Goal: Task Accomplishment & Management: Manage account settings

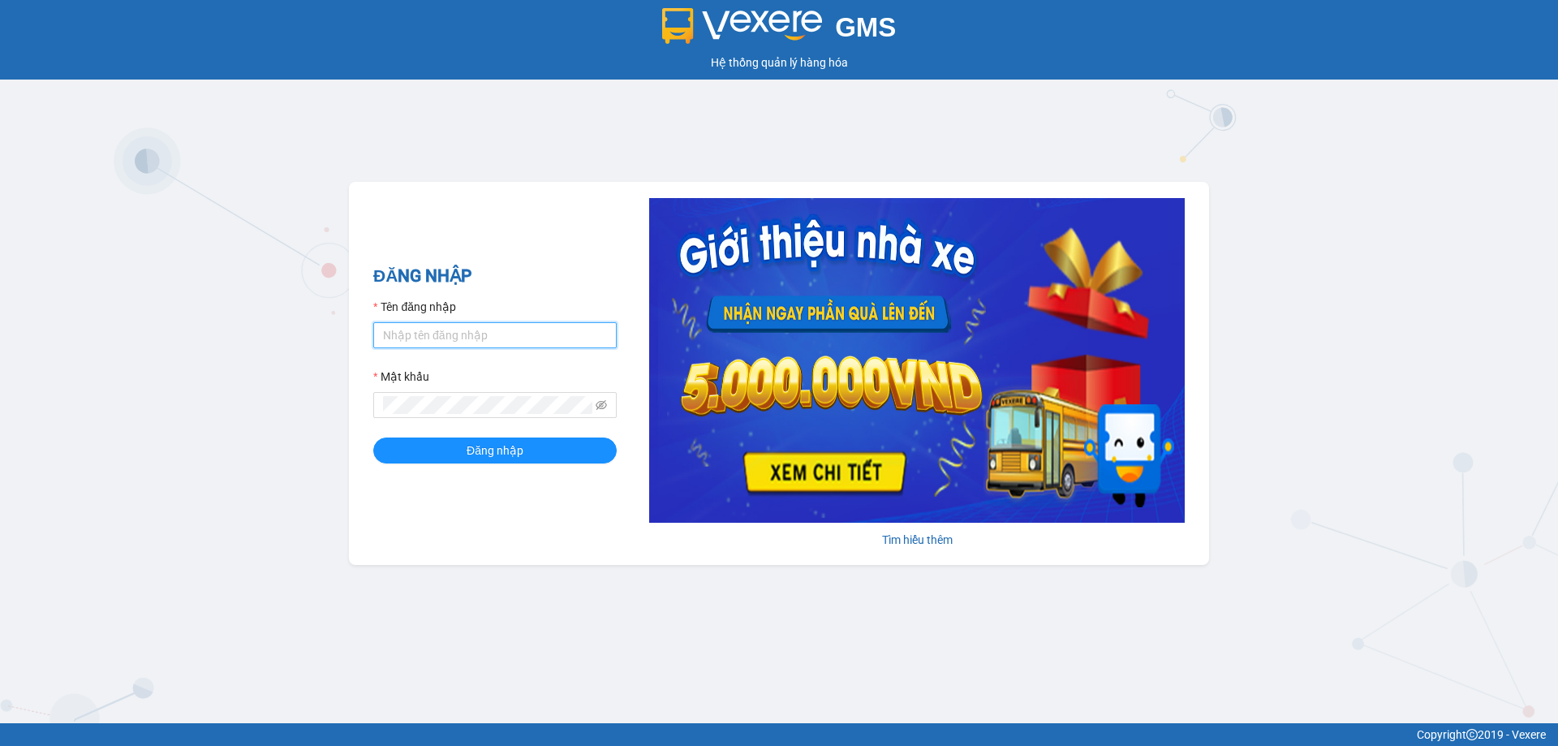
click at [552, 335] on input "Tên đăng nhập" at bounding box center [494, 335] width 243 height 26
type input "tho.ct"
click at [373, 437] on button "Đăng nhập" at bounding box center [494, 450] width 243 height 26
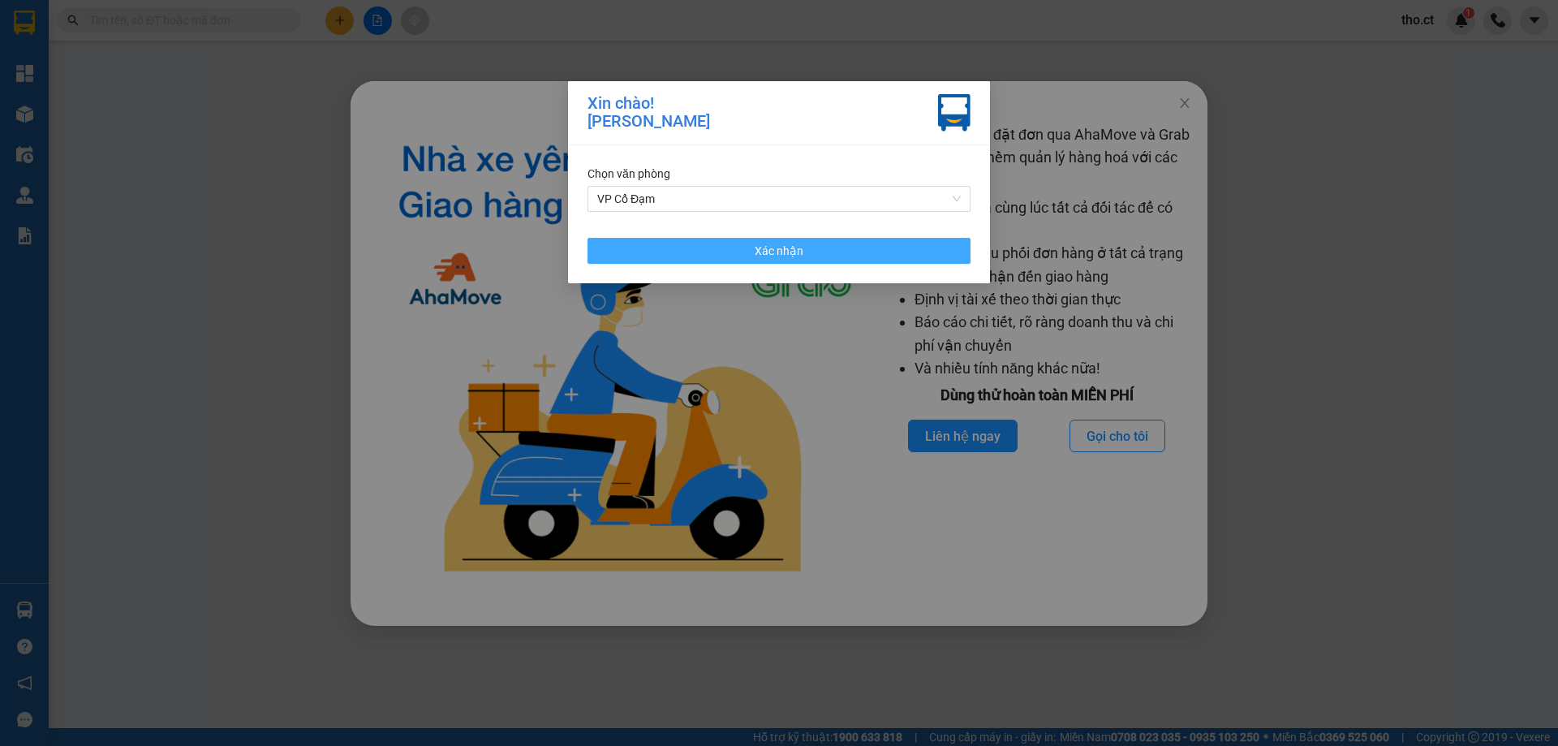
click at [841, 259] on button "Xác nhận" at bounding box center [779, 251] width 383 height 26
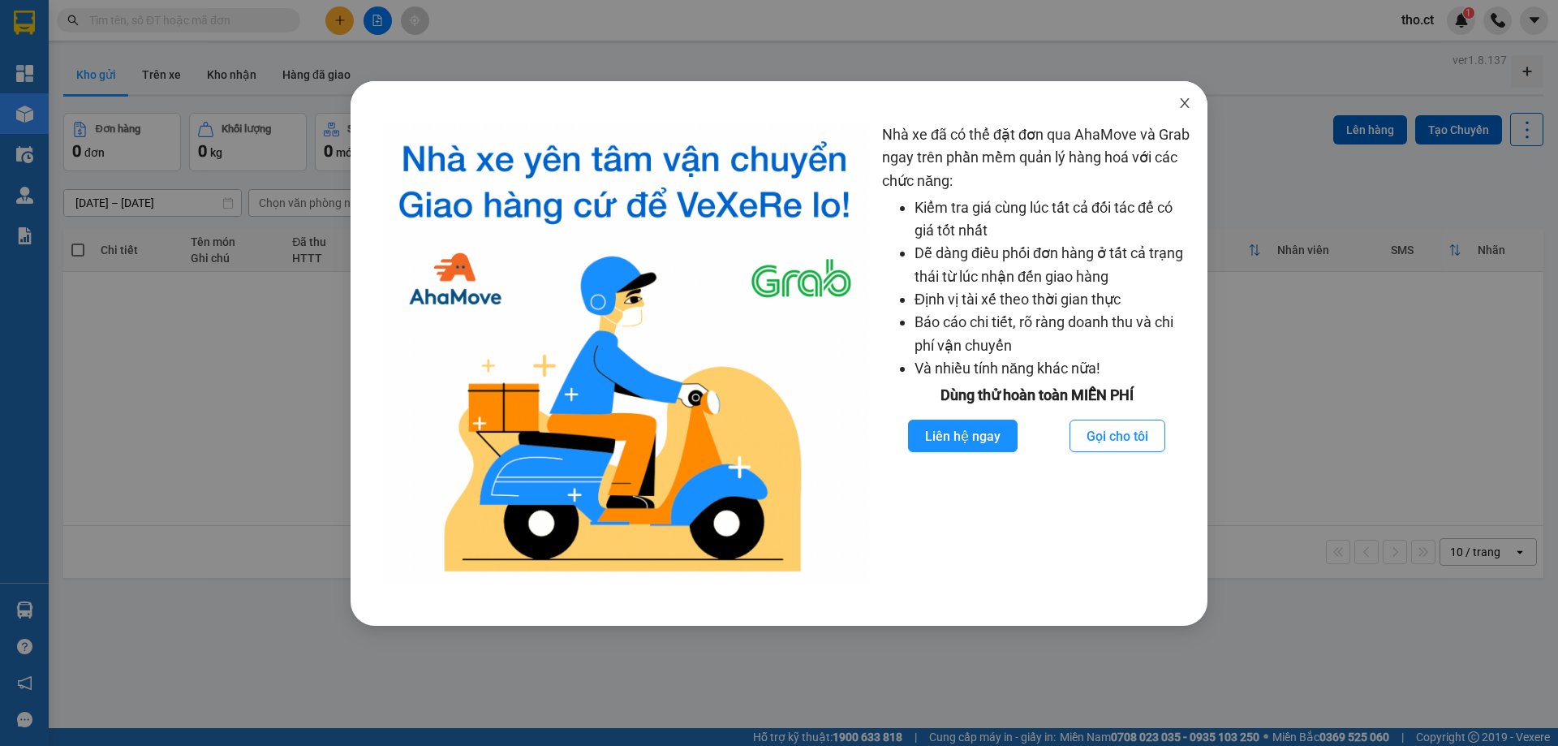
click at [1182, 100] on icon "close" at bounding box center [1184, 103] width 13 height 13
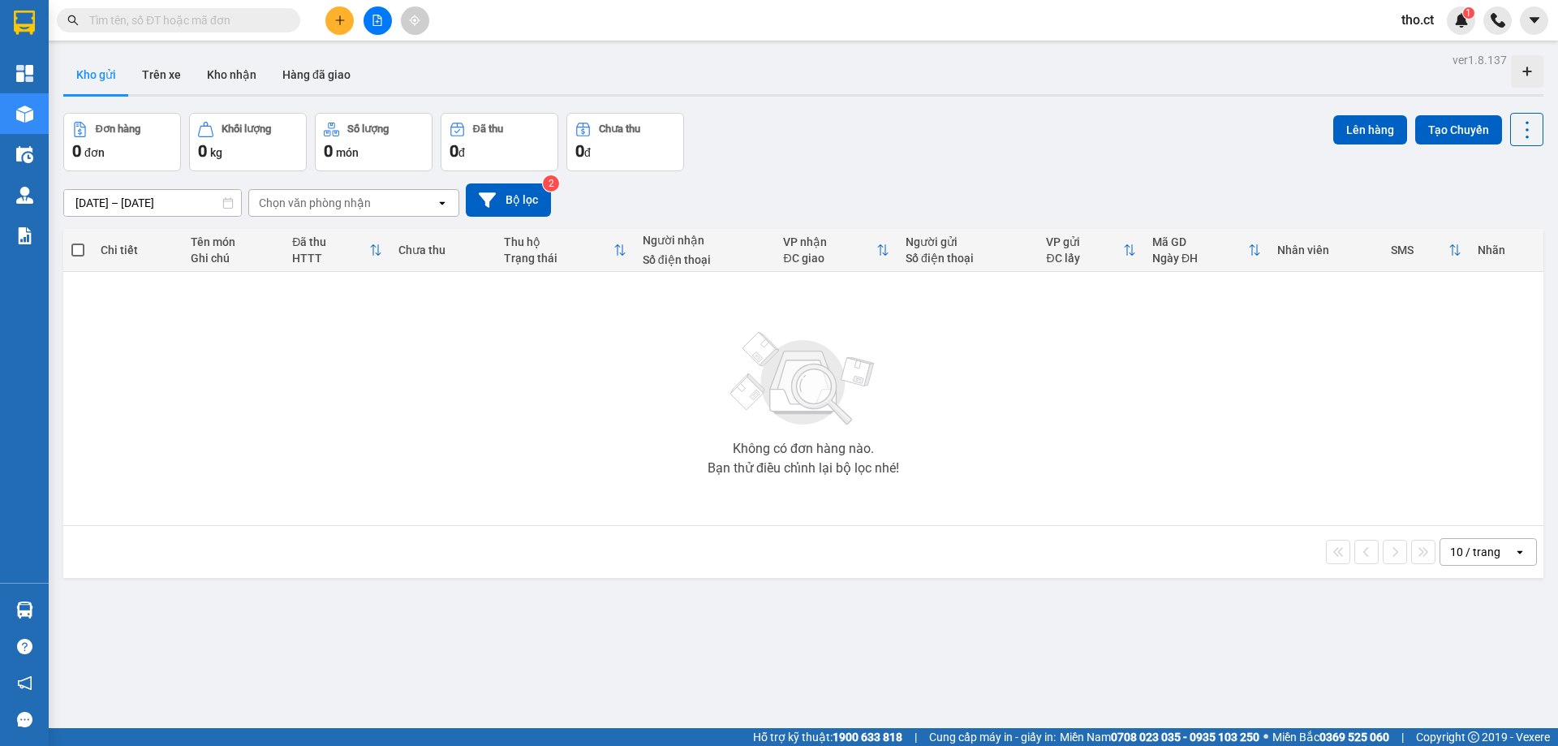
click at [1195, 117] on div "Đơn hàng 0 đơn Khối lượng 0 kg Số lượng 0 món Đã thu 0 đ Chưa thu 0 đ Lên hàng …" at bounding box center [803, 142] width 1480 height 58
